Goal: Information Seeking & Learning: Check status

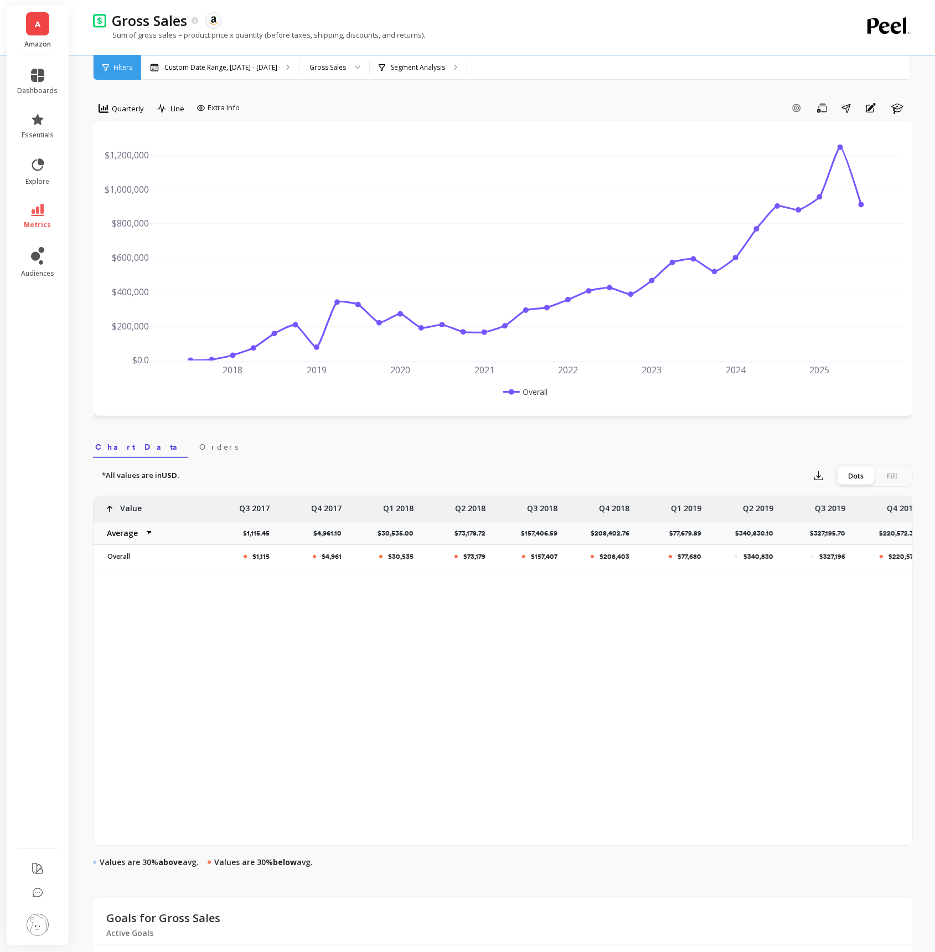
click at [33, 32] on link "A" at bounding box center [37, 23] width 23 height 23
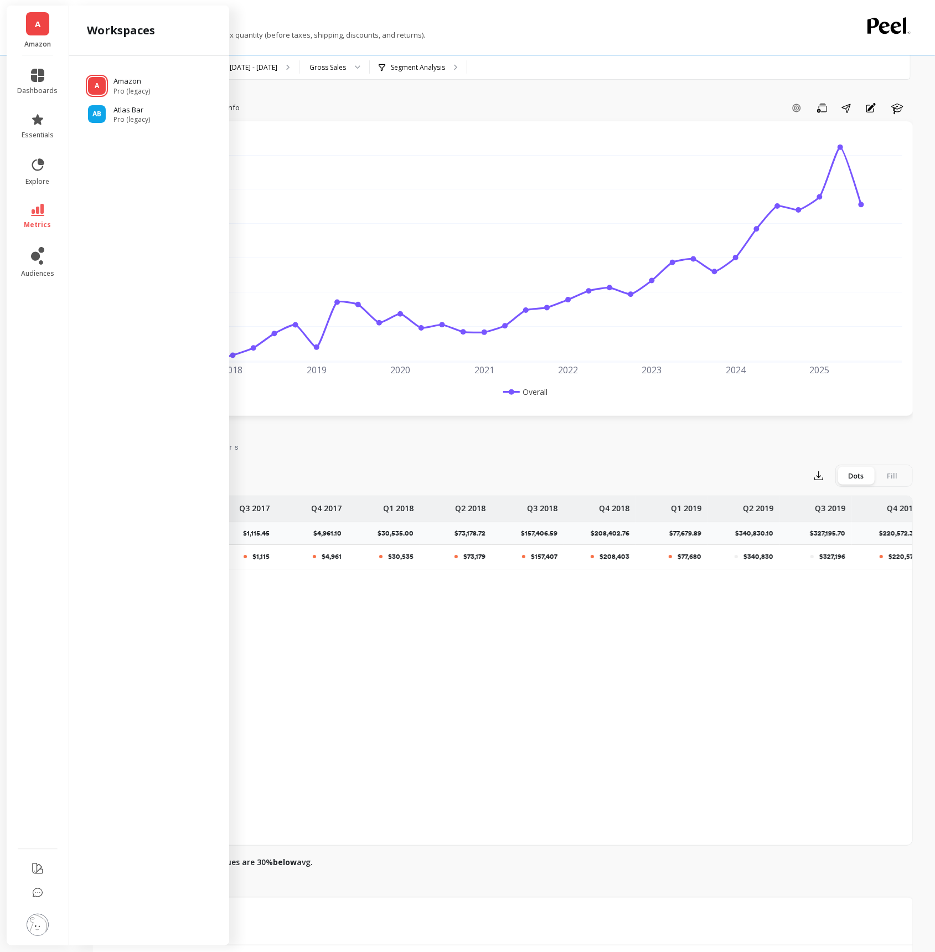
click at [33, 32] on link "A" at bounding box center [37, 23] width 23 height 23
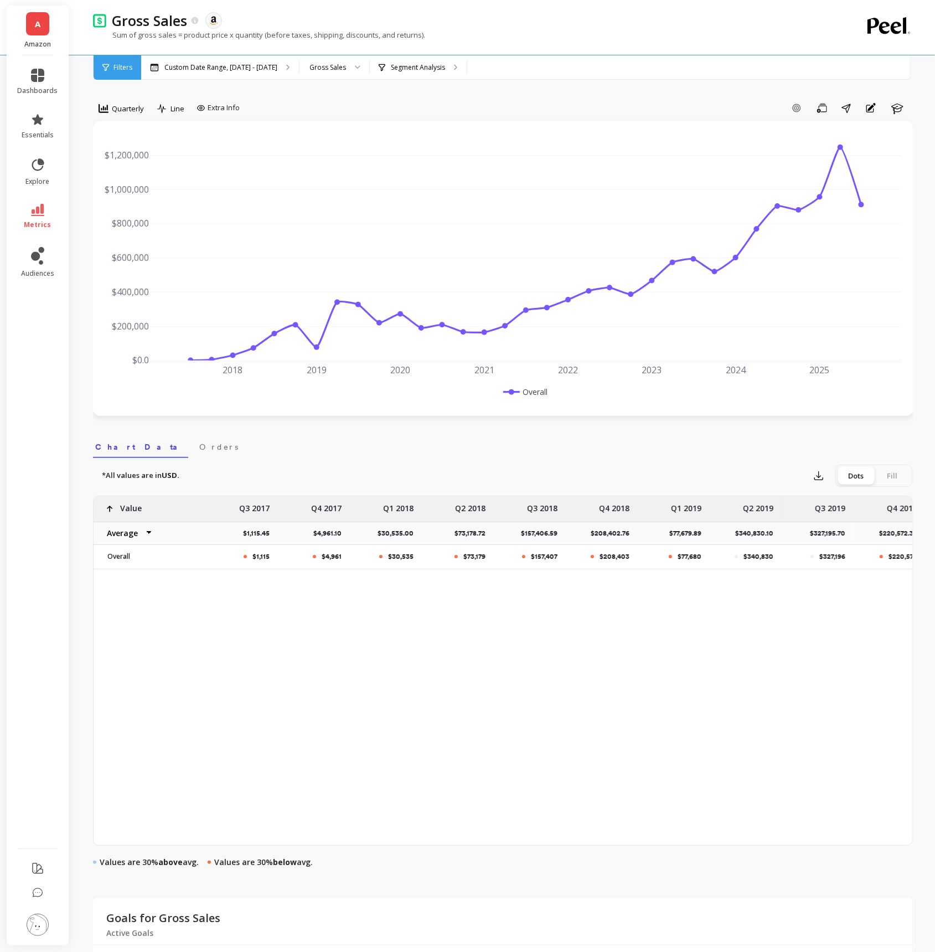
click at [33, 927] on img at bounding box center [38, 925] width 22 height 22
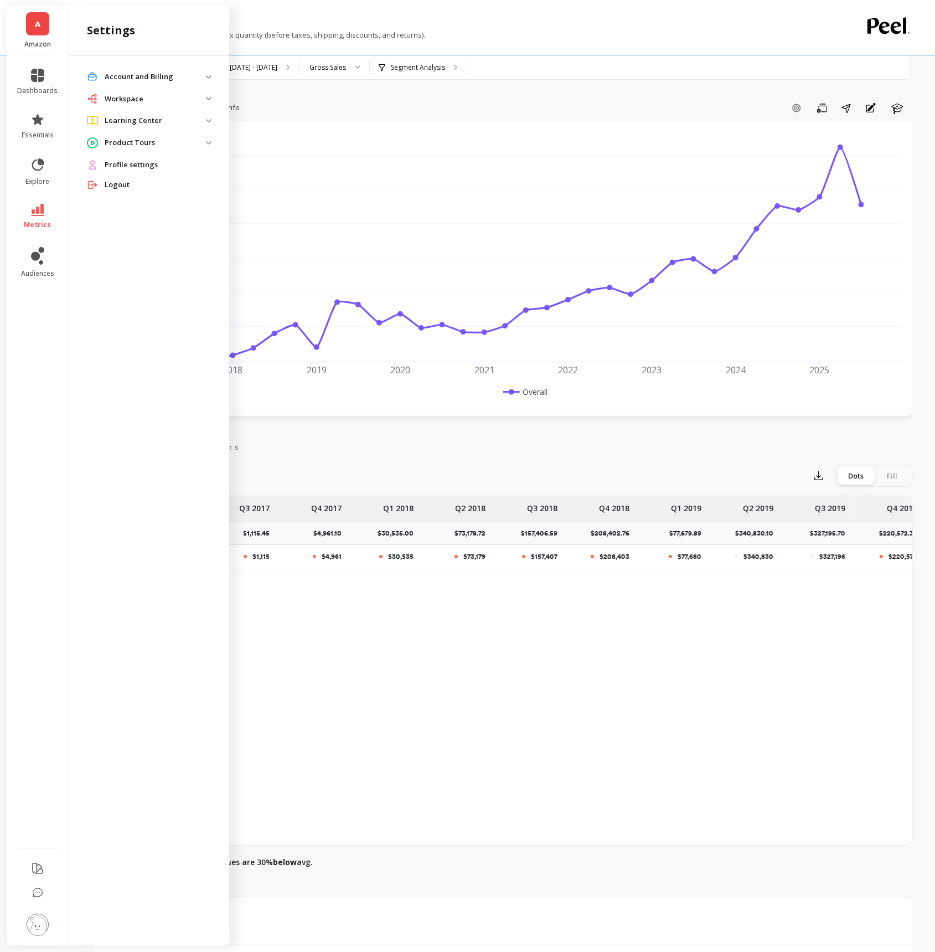
click at [168, 162] on link "Profile settings" at bounding box center [158, 165] width 107 height 11
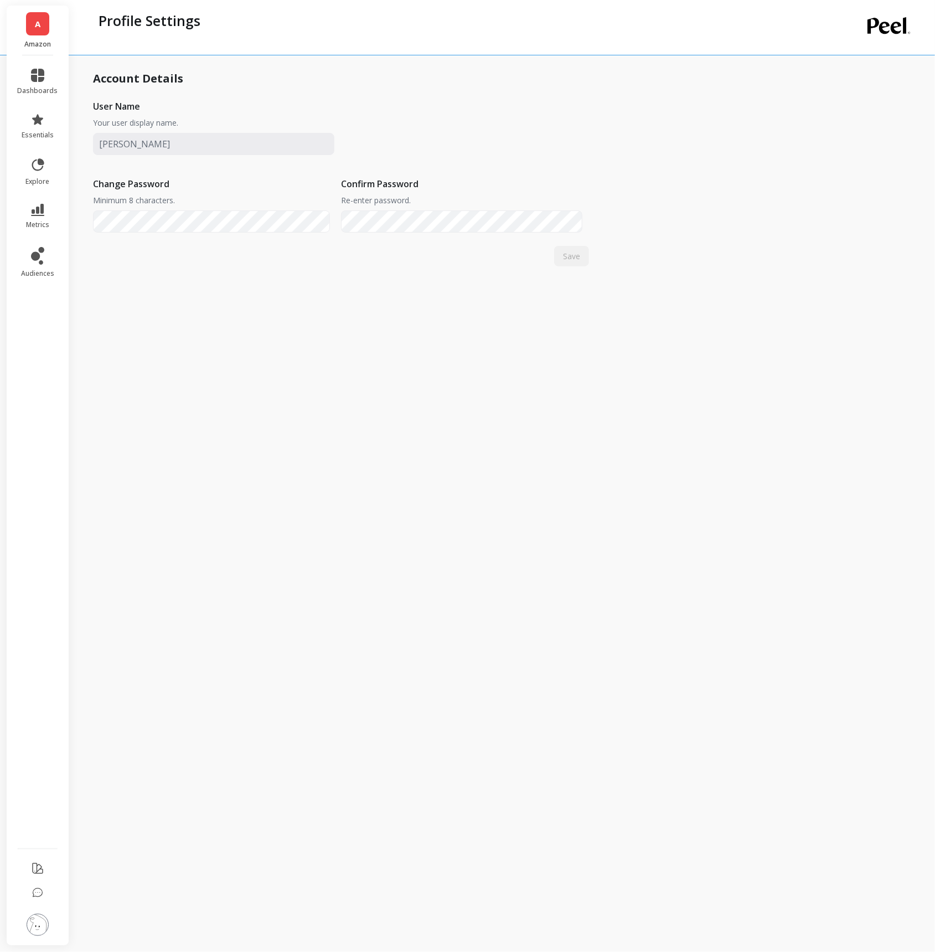
click at [44, 39] on div "A Amazon" at bounding box center [38, 31] width 62 height 50
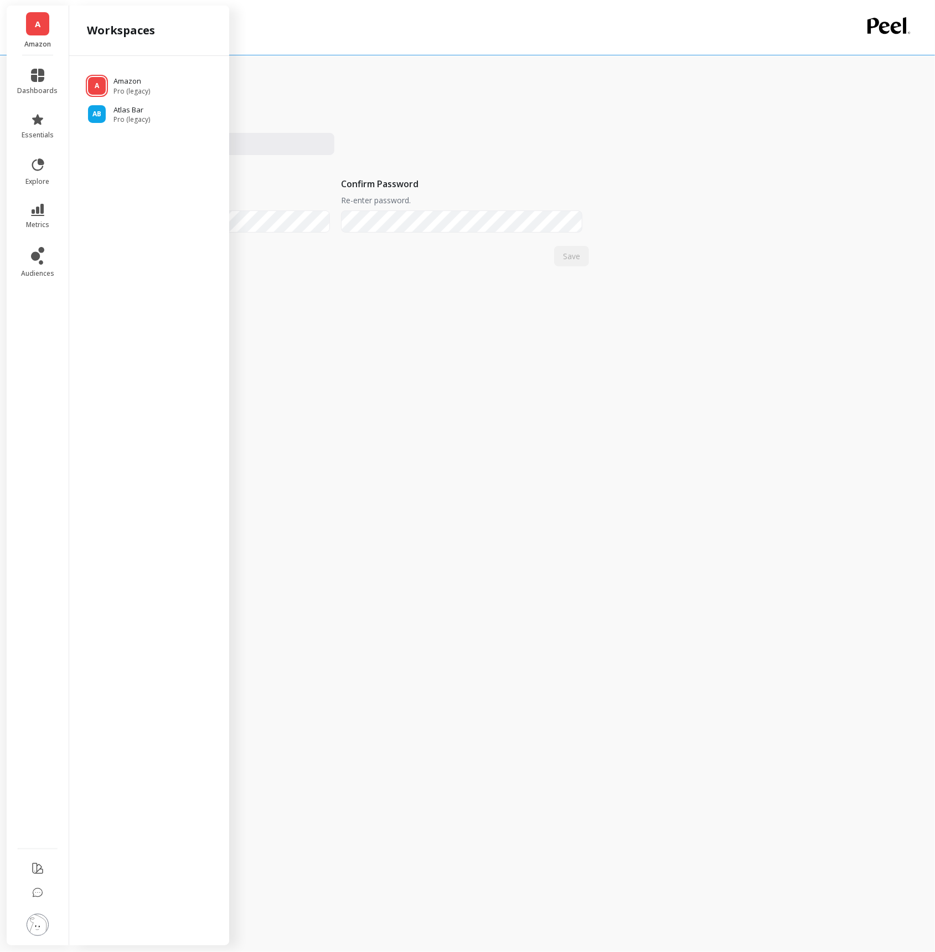
click at [36, 914] on img at bounding box center [38, 925] width 22 height 22
click at [166, 81] on p "Account and Billing" at bounding box center [155, 76] width 101 height 11
click at [167, 100] on span "Account Setup" at bounding box center [154, 101] width 106 height 9
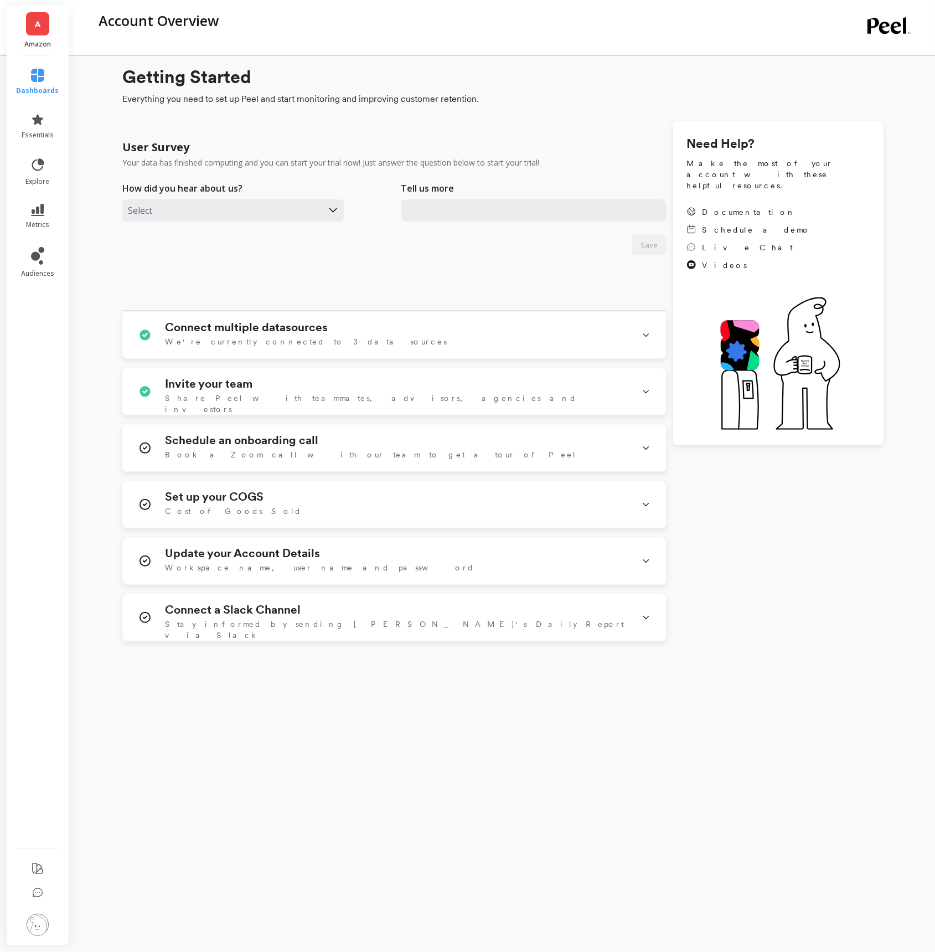
click at [39, 917] on img at bounding box center [38, 925] width 22 height 22
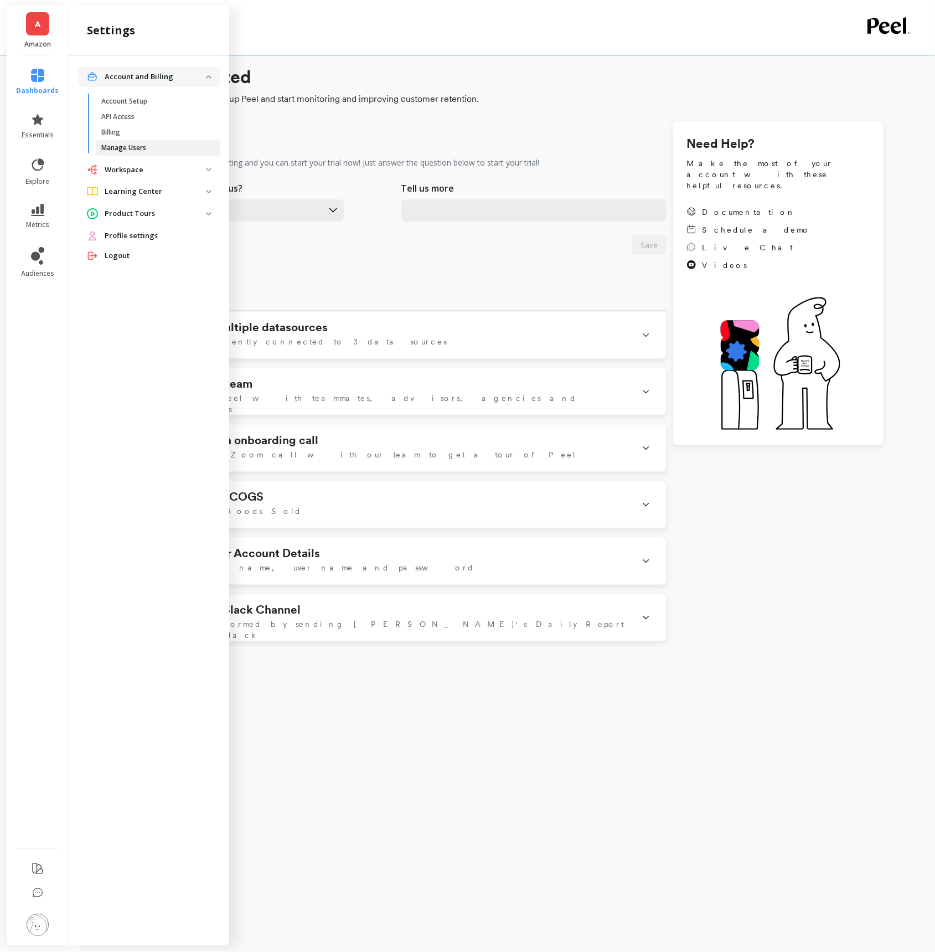
click at [142, 153] on link "Manage Users" at bounding box center [158, 148] width 125 height 16
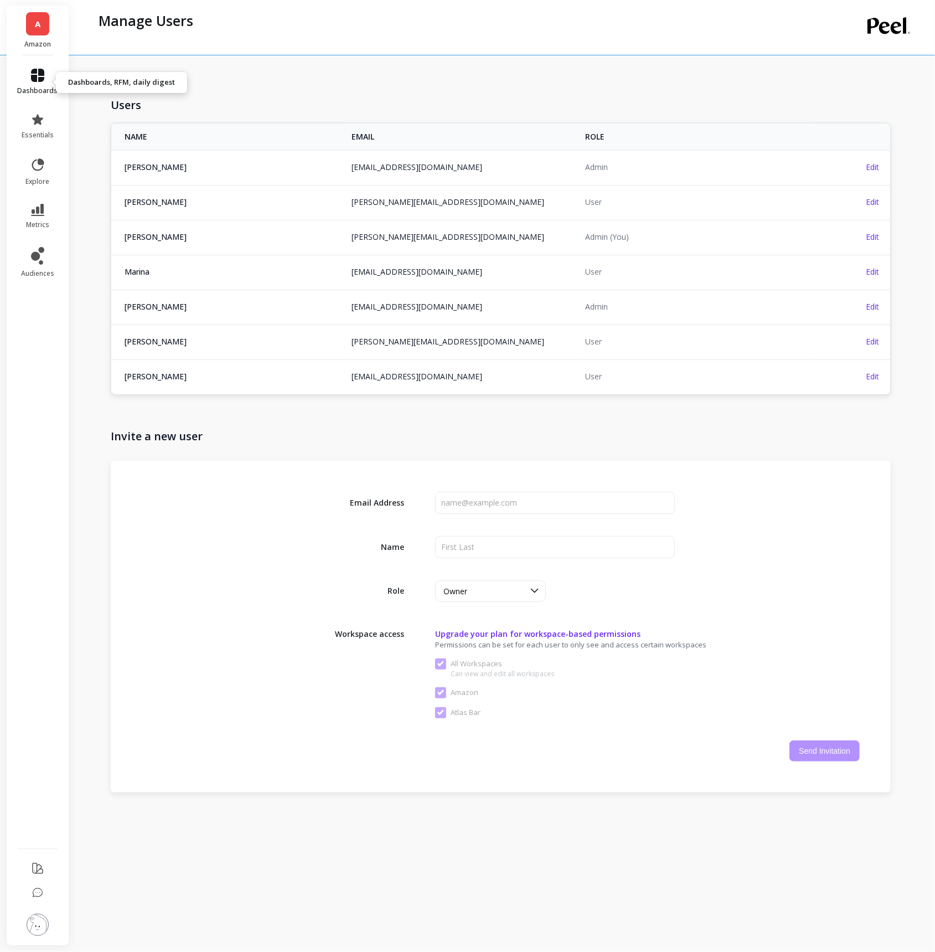
click at [43, 69] on icon at bounding box center [37, 75] width 13 height 13
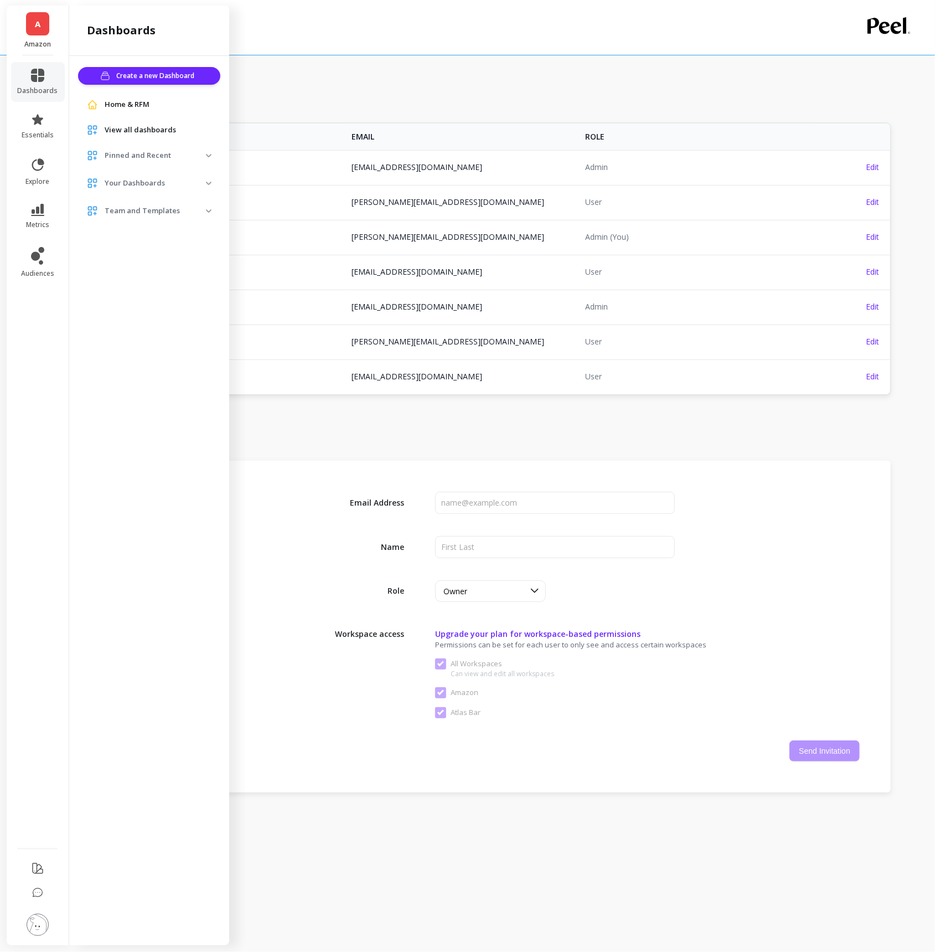
click at [38, 203] on li "metrics" at bounding box center [38, 216] width 54 height 39
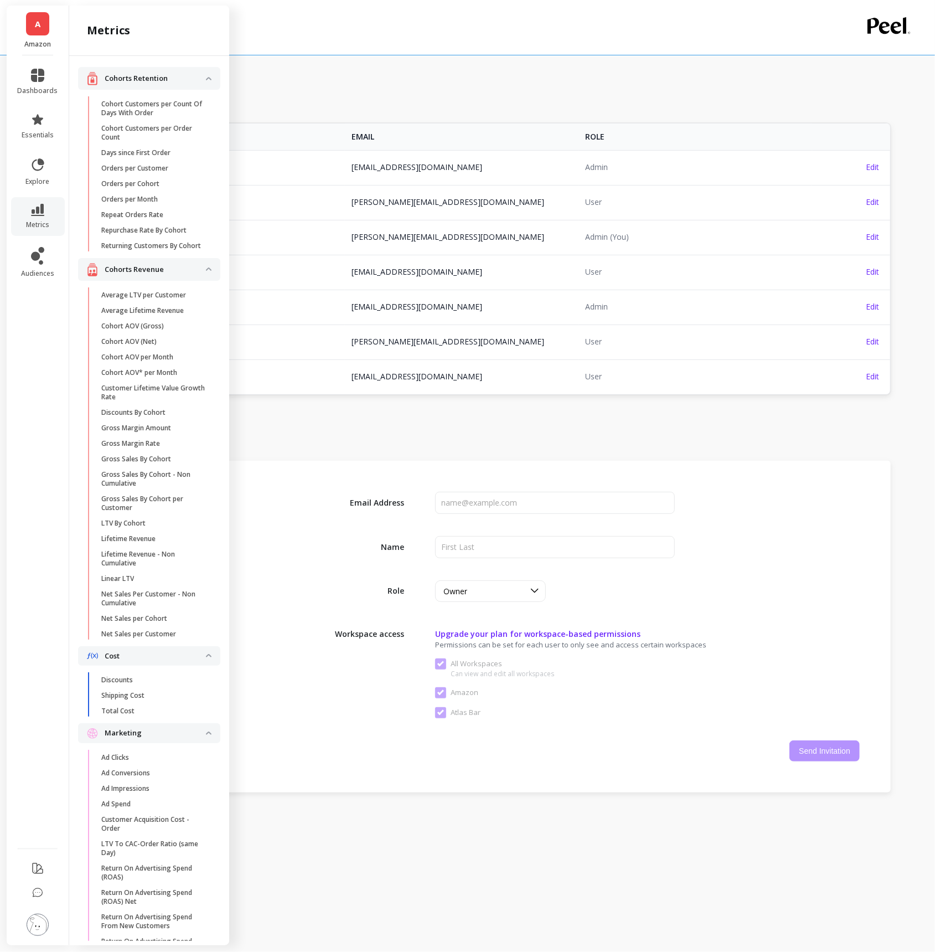
scroll to position [1225, 0]
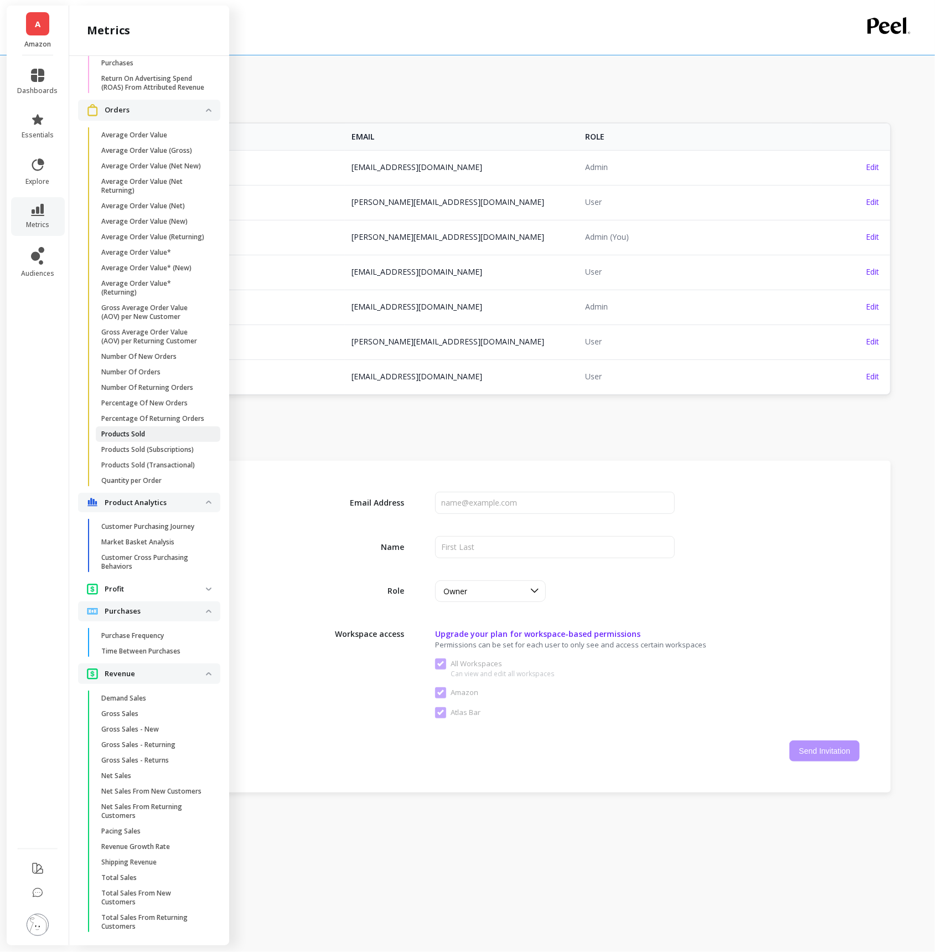
click at [153, 431] on span "Products Sold" at bounding box center [154, 434] width 106 height 9
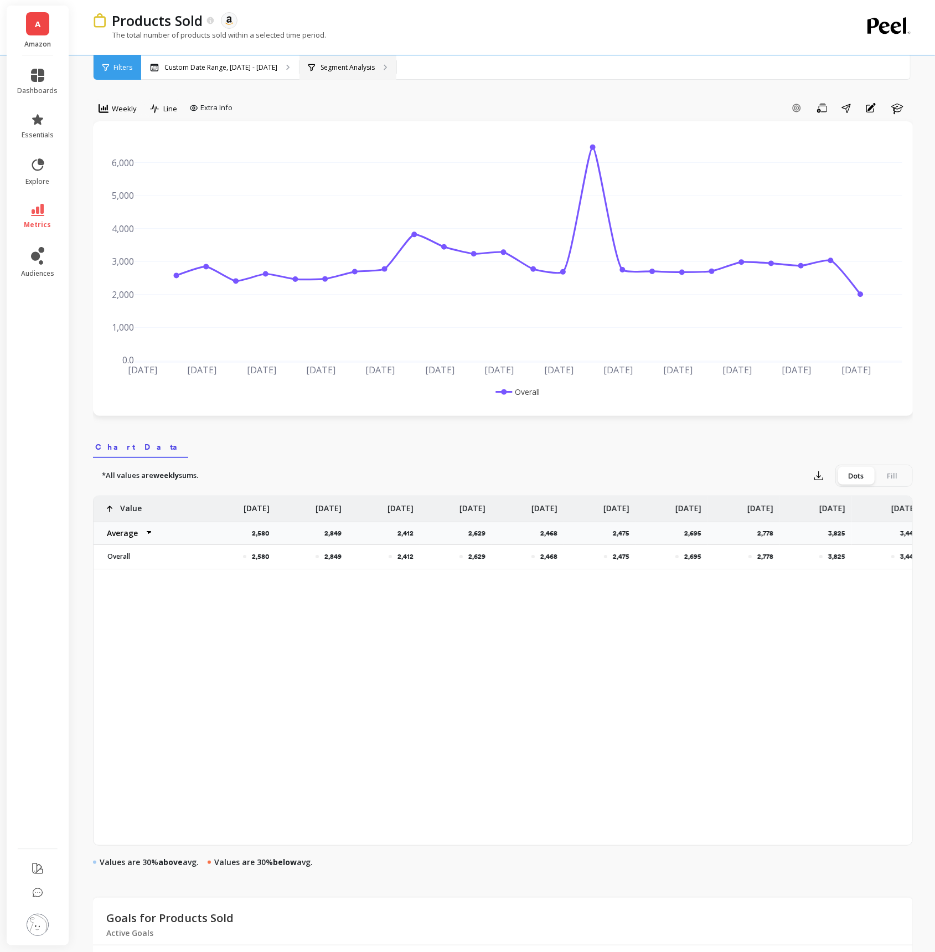
click at [363, 70] on p "Segment Analysis" at bounding box center [348, 67] width 54 height 9
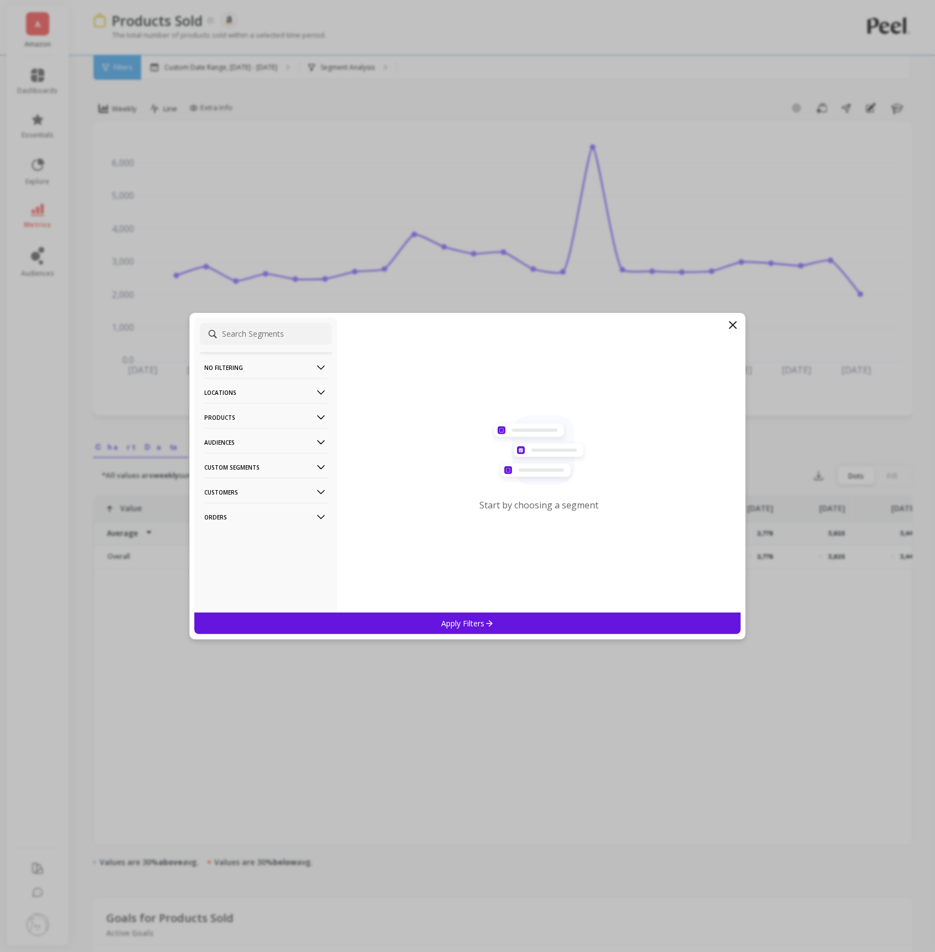
click at [320, 417] on icon at bounding box center [321, 418] width 12 height 12
click at [254, 476] on div "SKUs" at bounding box center [266, 478] width 132 height 18
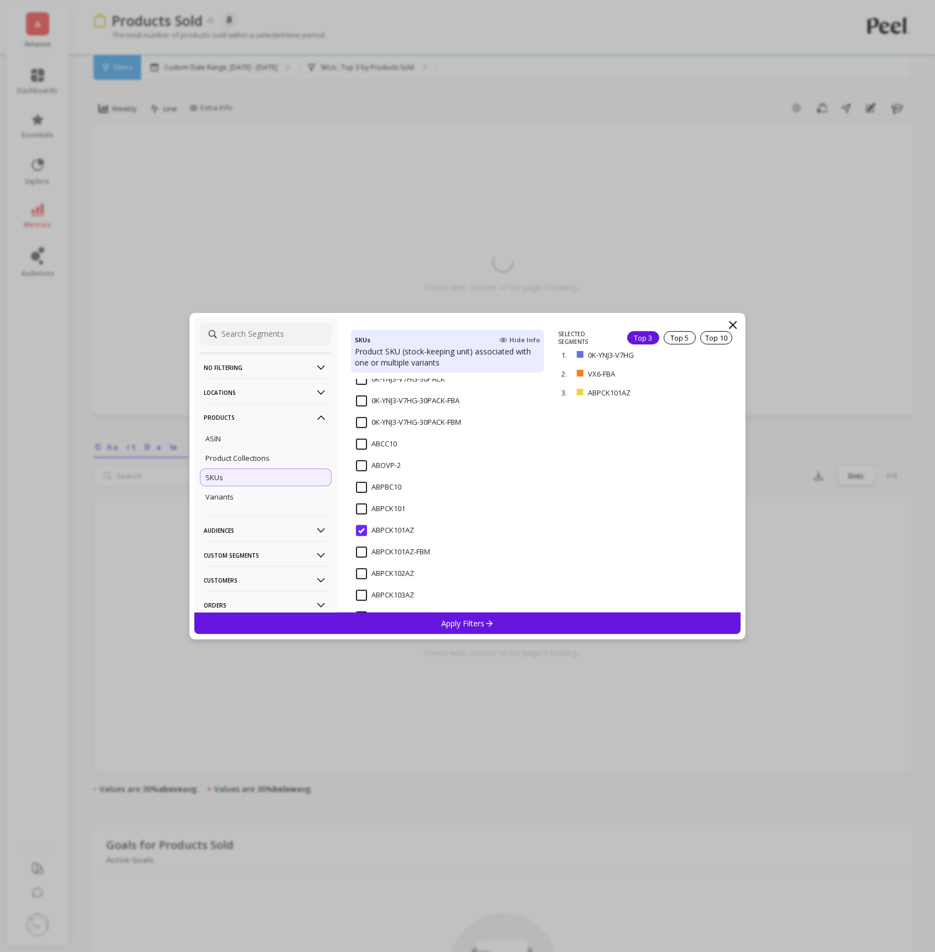
scroll to position [232, 0]
click at [363, 513] on input "ABPCK101AZ" at bounding box center [385, 514] width 58 height 11
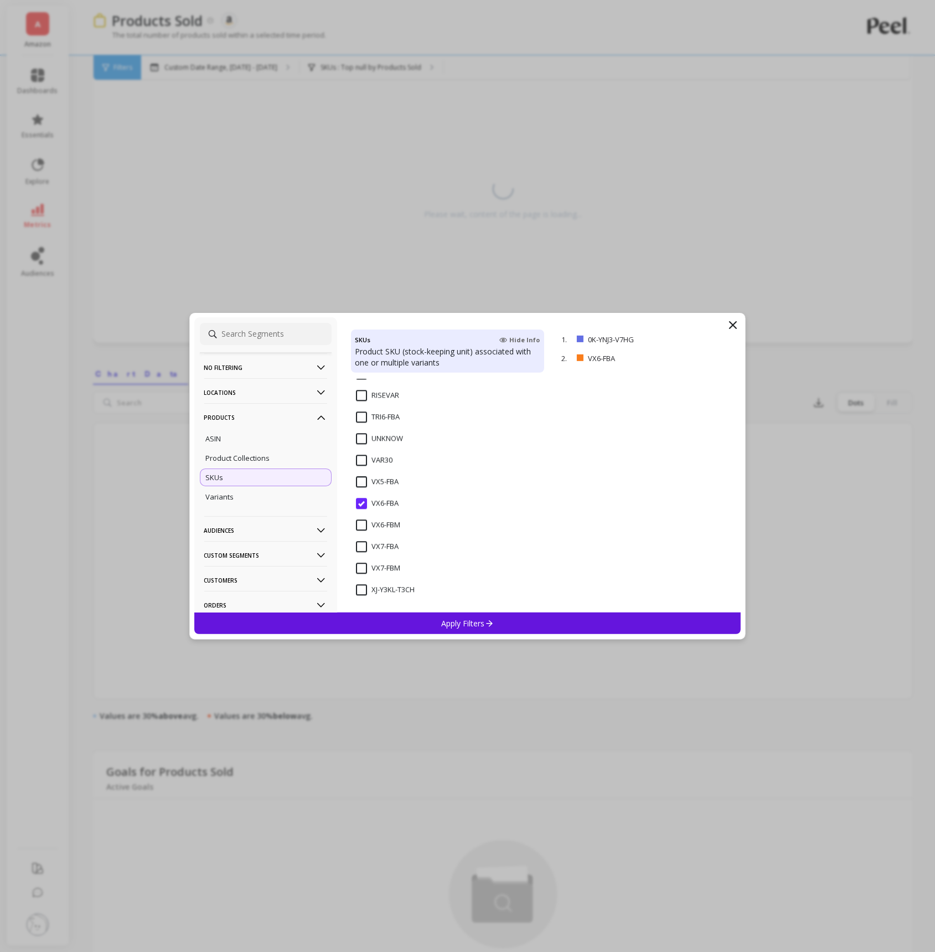
scroll to position [80, 0]
click at [713, 358] on p "remove" at bounding box center [709, 358] width 28 height 8
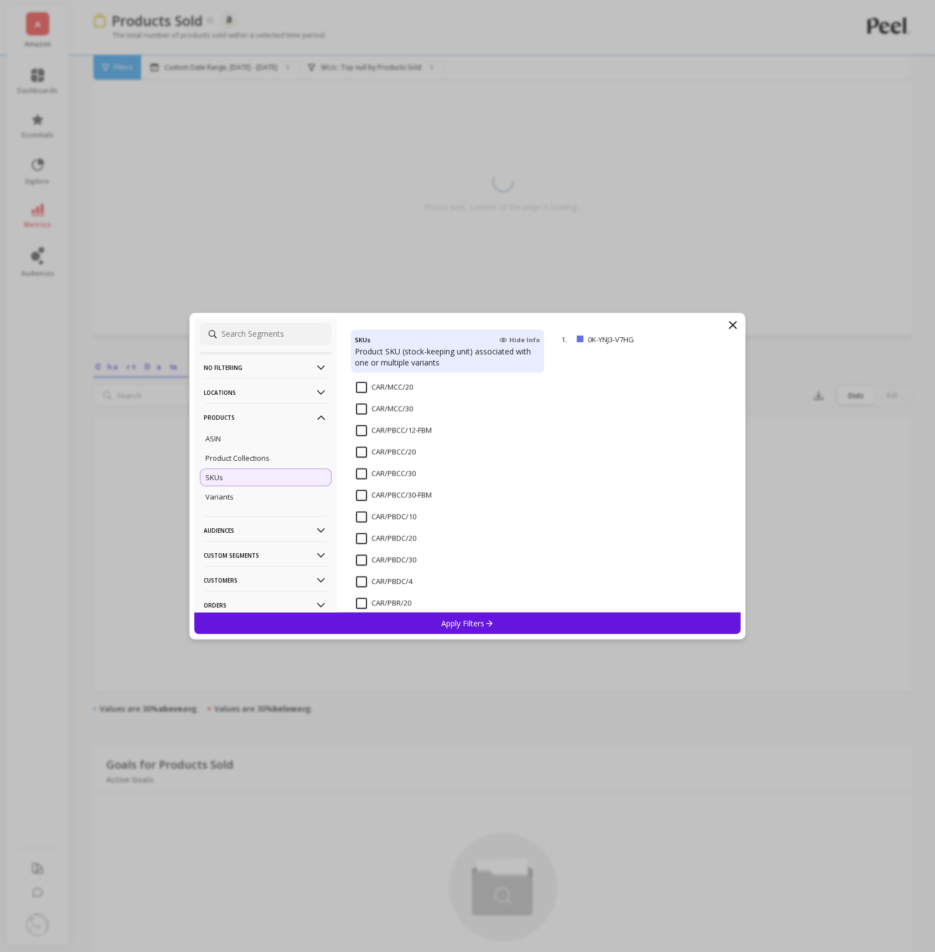
scroll to position [1319, 0]
click at [364, 456] on div "CAR/PBCC/20" at bounding box center [448, 469] width 194 height 33
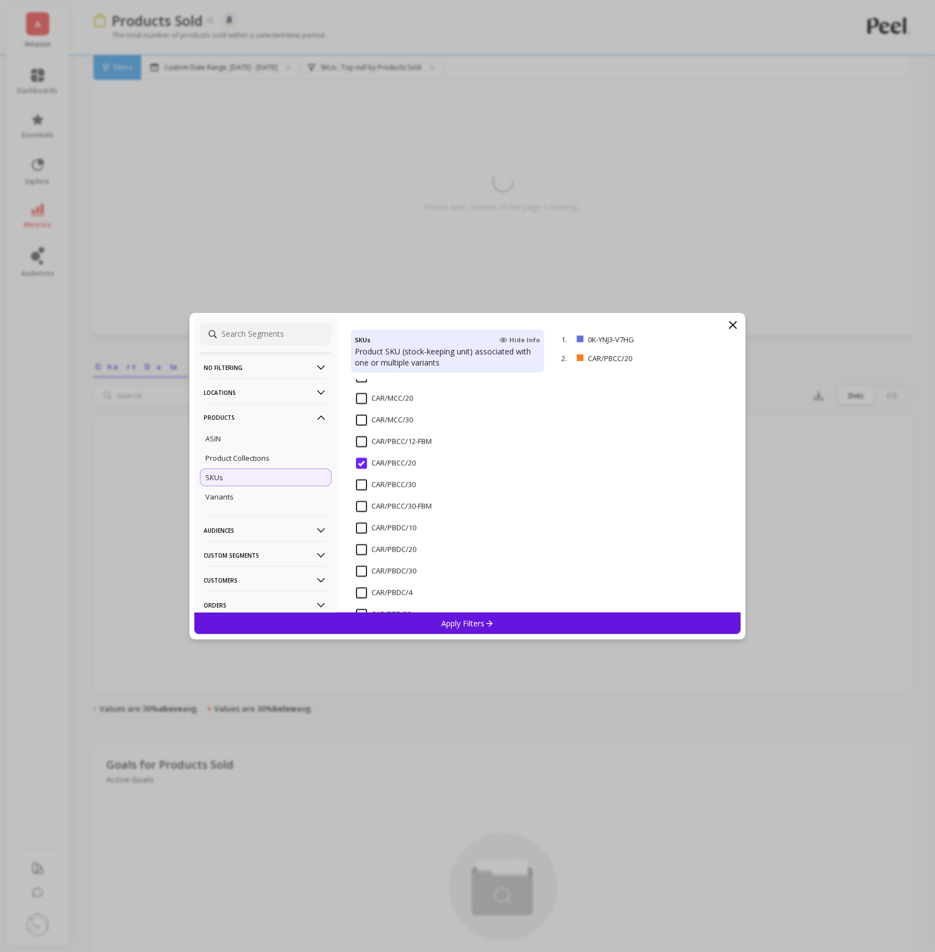
click at [360, 487] on input "CAR/PBCC/30" at bounding box center [386, 485] width 60 height 11
click at [504, 628] on div "Apply Filters" at bounding box center [467, 624] width 547 height 22
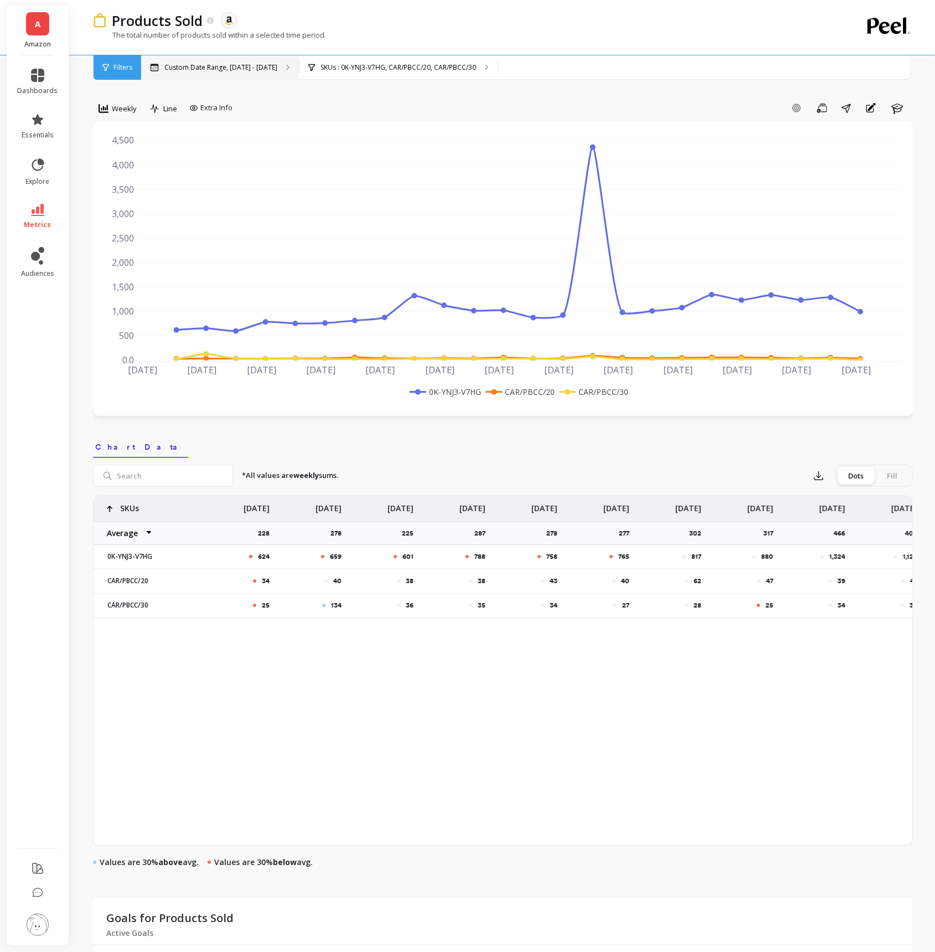
click at [188, 75] on div "Custom Date Range, [DATE] - [DATE]" at bounding box center [220, 67] width 158 height 24
click at [189, 74] on div "Custom Date Range, [DATE] - [DATE]" at bounding box center [220, 67] width 158 height 24
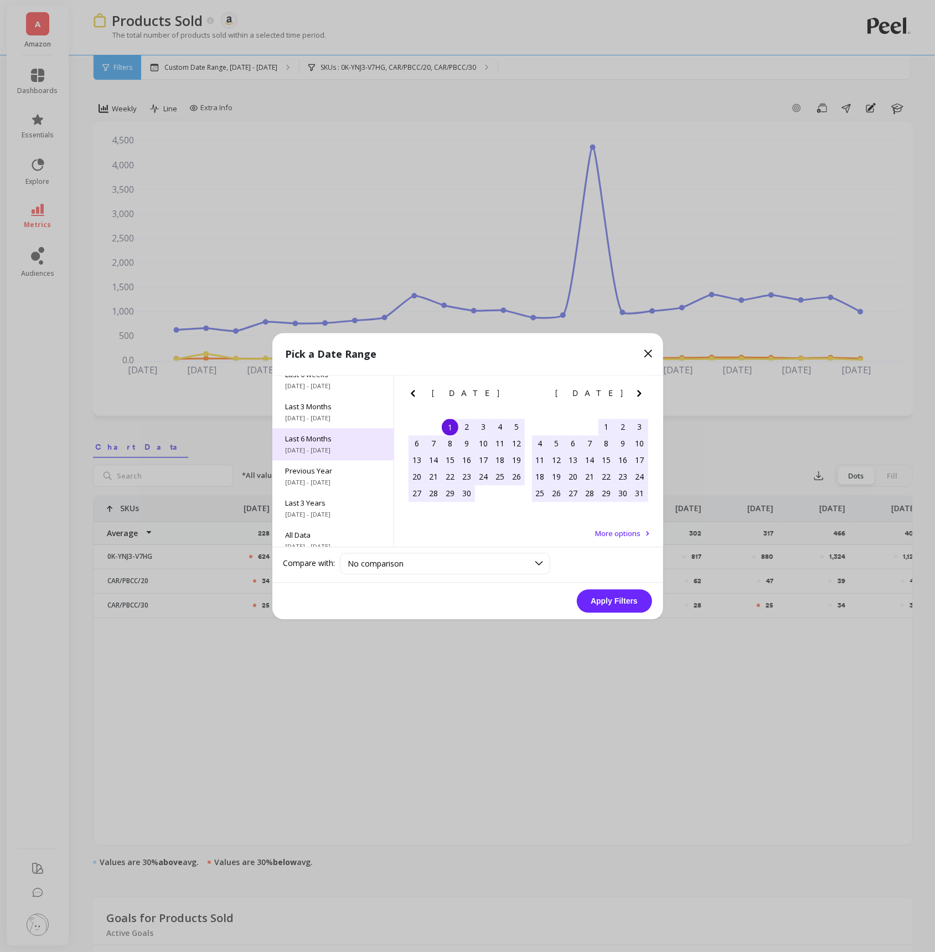
click at [324, 449] on span "[DATE] - [DATE]" at bounding box center [333, 450] width 95 height 9
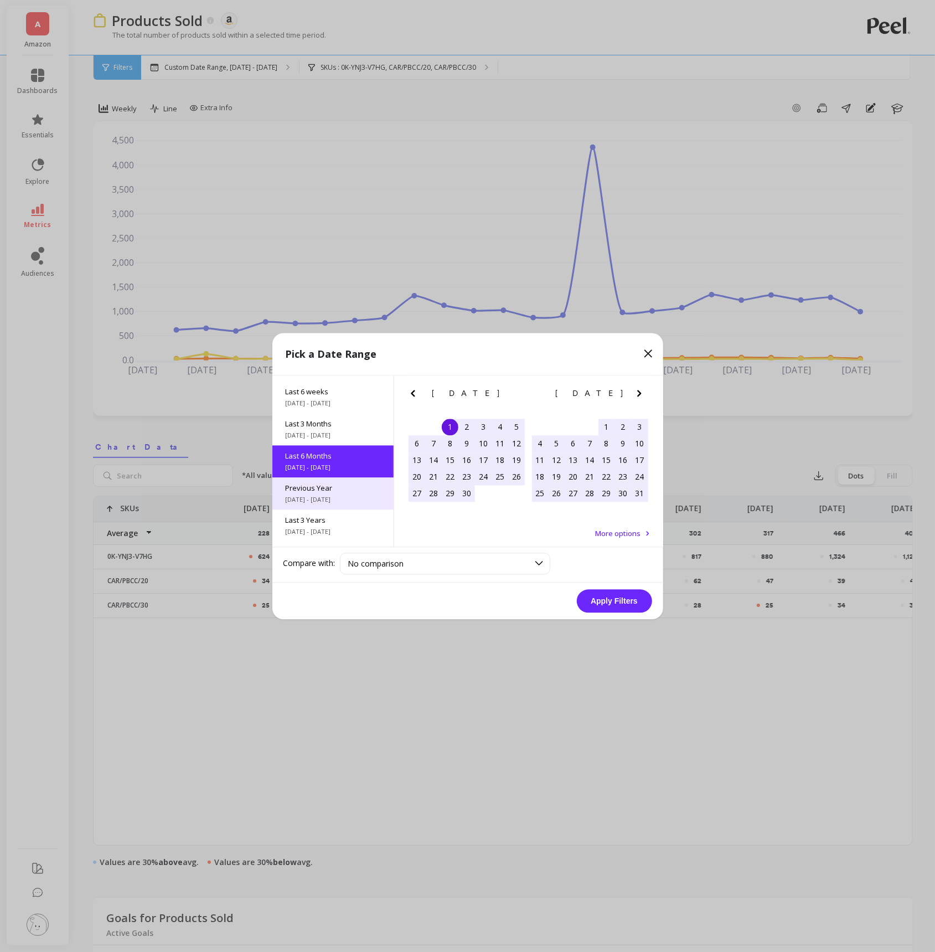
scroll to position [150, 0]
click at [326, 497] on span "Last 3 Years" at bounding box center [333, 494] width 95 height 10
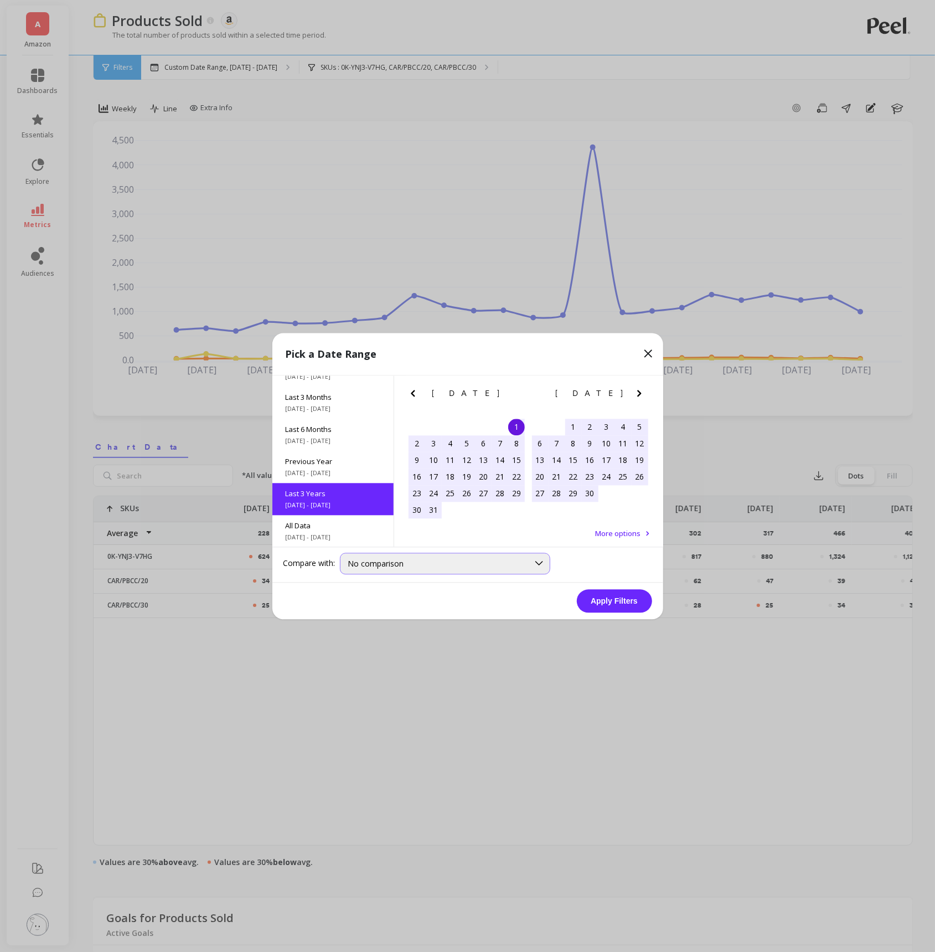
scroll to position [0, 0]
click at [610, 602] on button "Apply Filters" at bounding box center [614, 600] width 75 height 23
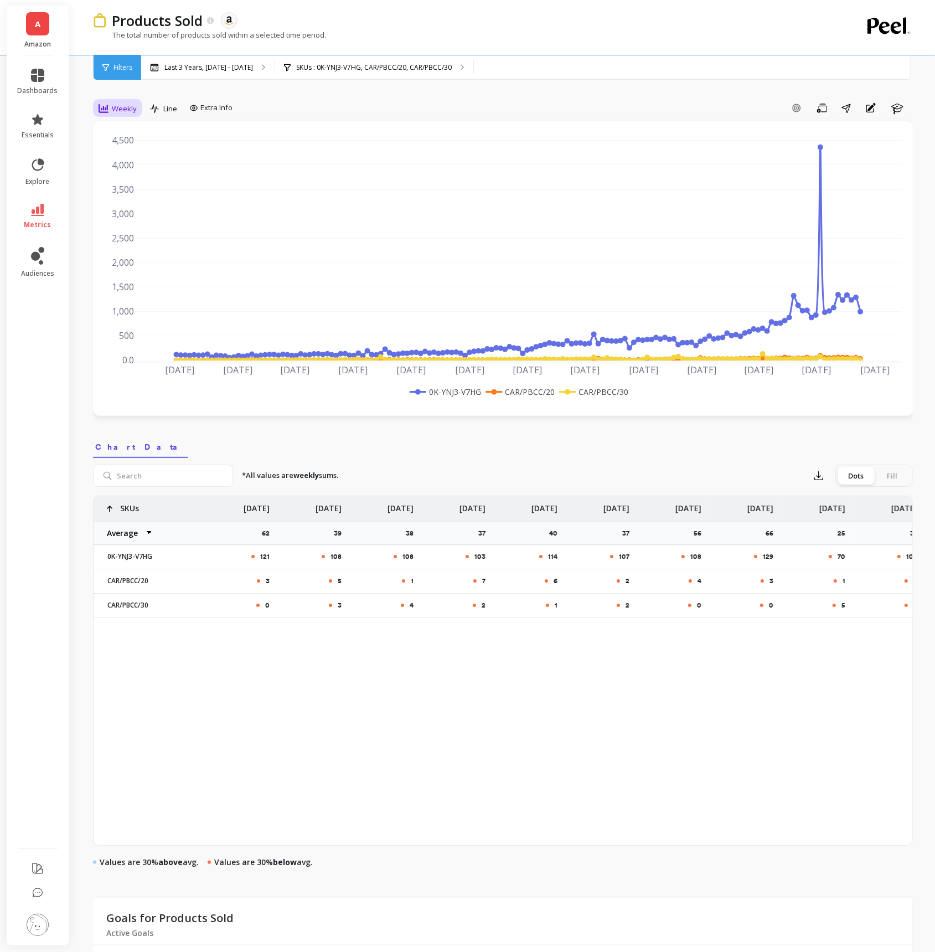
click at [127, 115] on div "Weekly" at bounding box center [117, 108] width 45 height 19
click at [137, 224] on div "30-day rolling" at bounding box center [133, 220] width 63 height 11
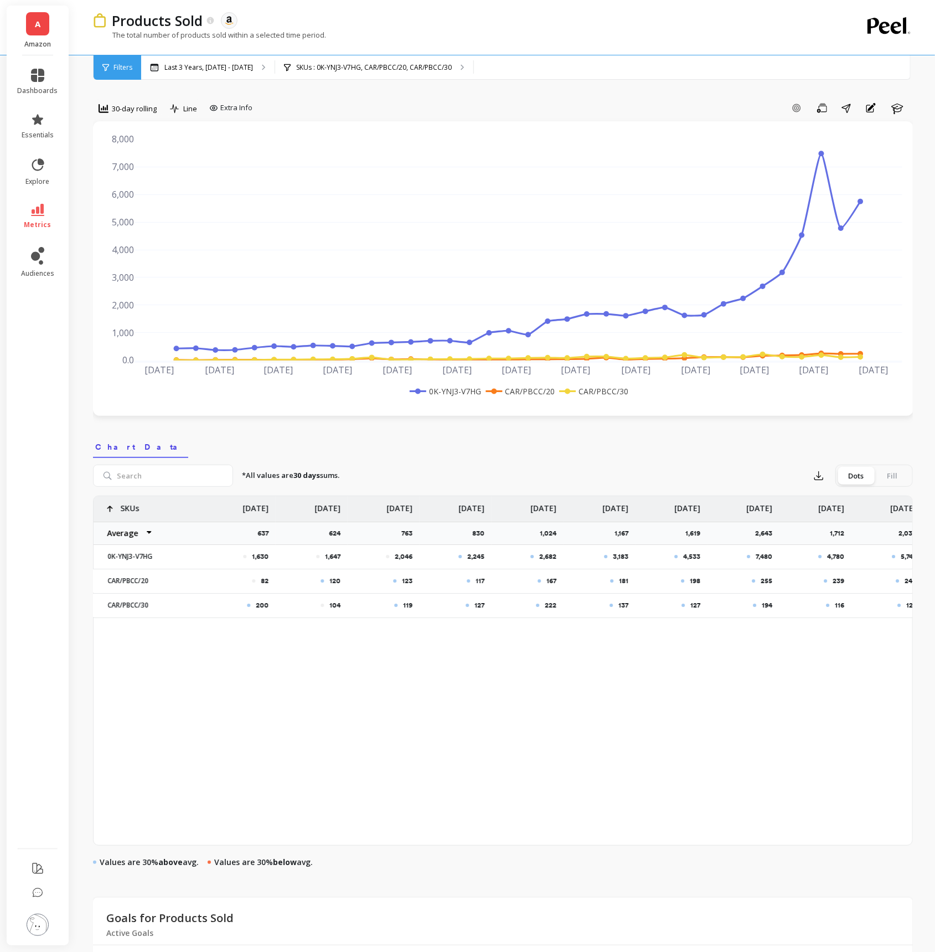
scroll to position [0, 1883]
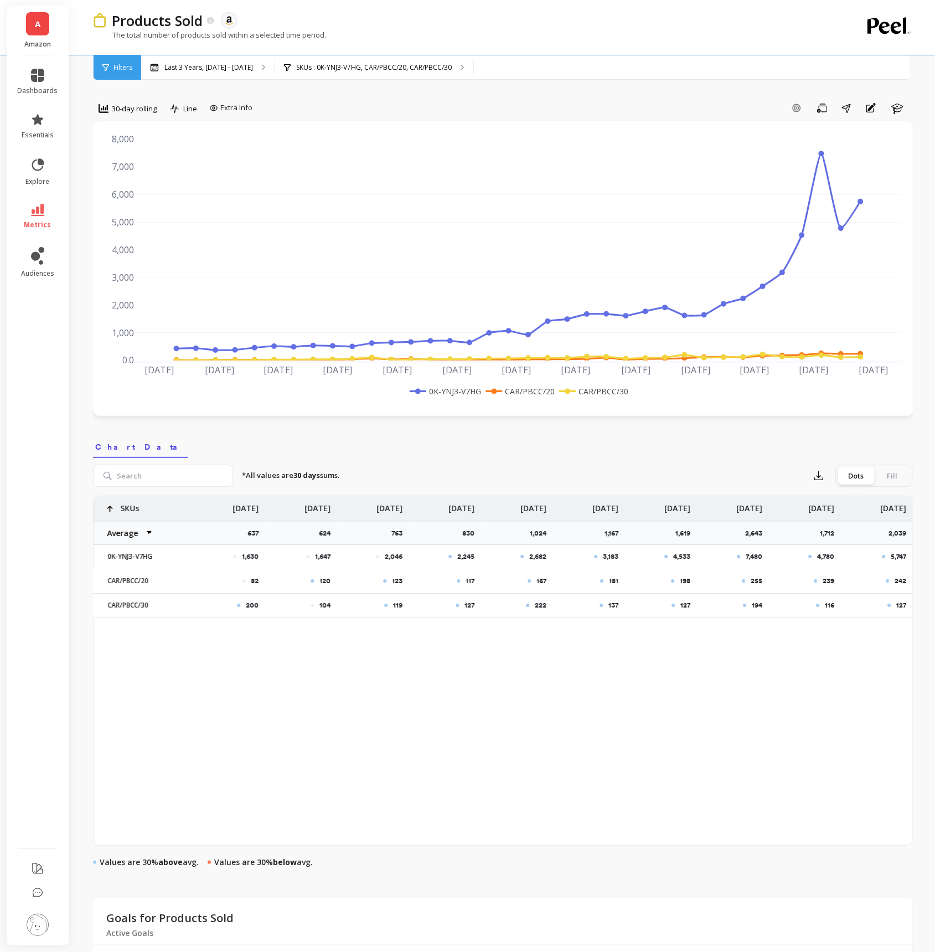
click at [898, 558] on p "5,747" at bounding box center [899, 556] width 16 height 9
copy p "5,747"
click at [830, 560] on p "4,780" at bounding box center [826, 556] width 17 height 9
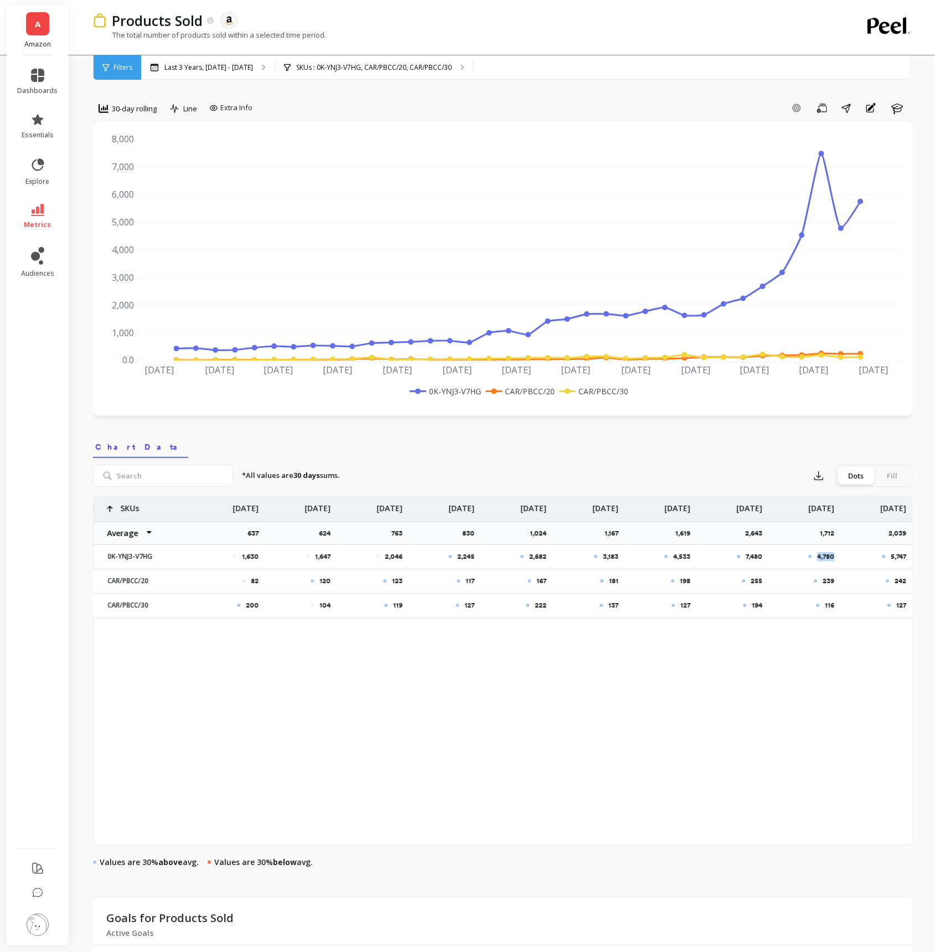
copy p "4,780"
click at [758, 554] on p "7,480" at bounding box center [754, 556] width 17 height 9
copy p "7,480"
click at [682, 556] on p "4,533" at bounding box center [682, 556] width 17 height 9
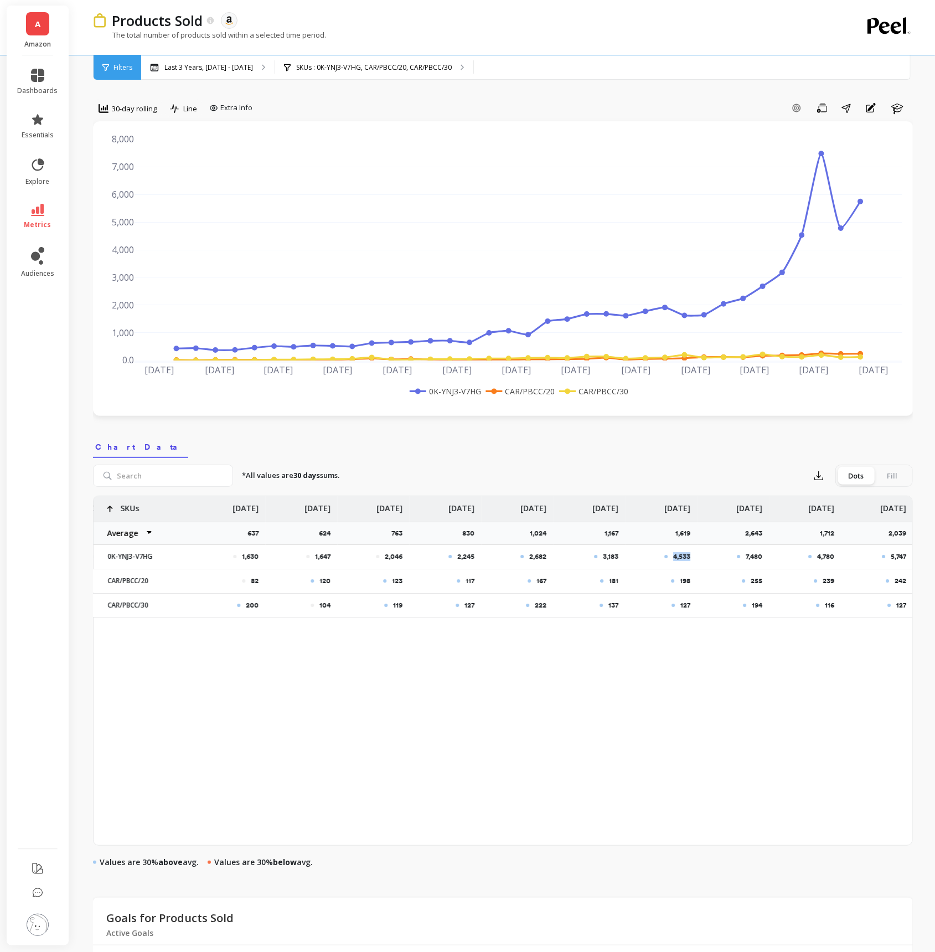
click at [682, 556] on p "4,533" at bounding box center [682, 556] width 17 height 9
copy p "4,533"
click at [614, 554] on p "3,183" at bounding box center [611, 556] width 16 height 9
copy p "3,183"
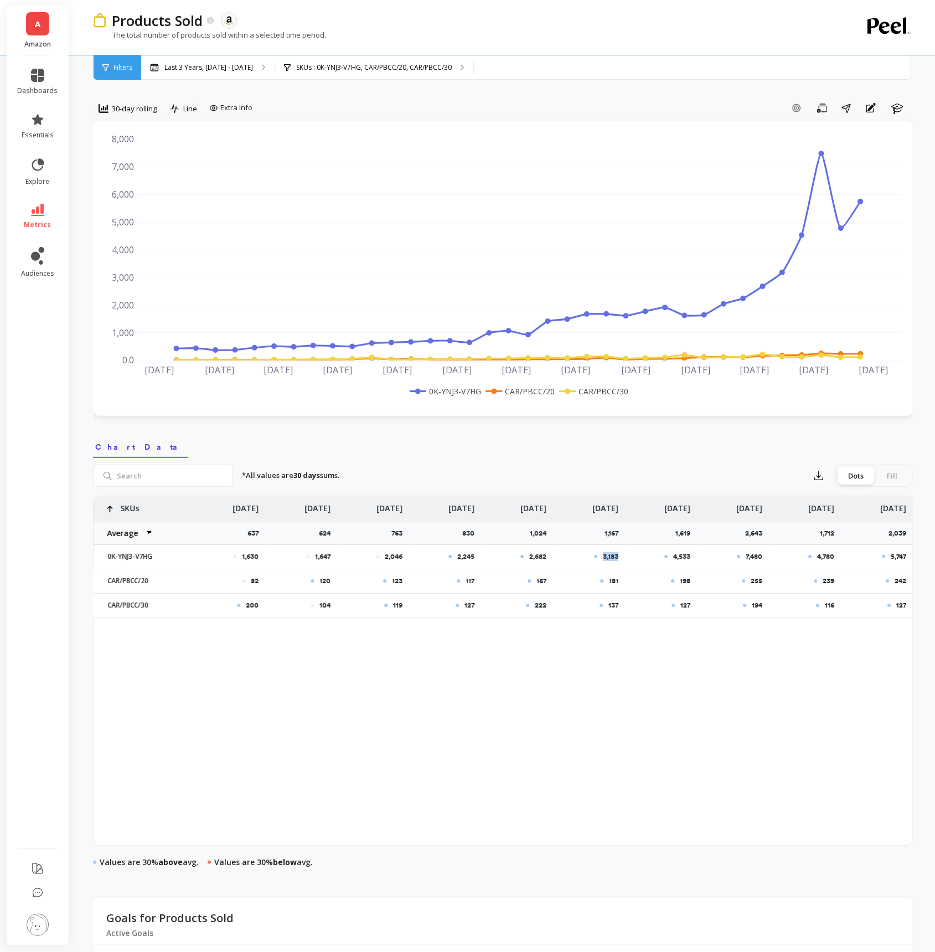
click at [534, 562] on div "2,682" at bounding box center [517, 556] width 72 height 23
click at [536, 558] on p "2,682" at bounding box center [538, 556] width 17 height 9
copy p "2,682"
